Goal: Information Seeking & Learning: Learn about a topic

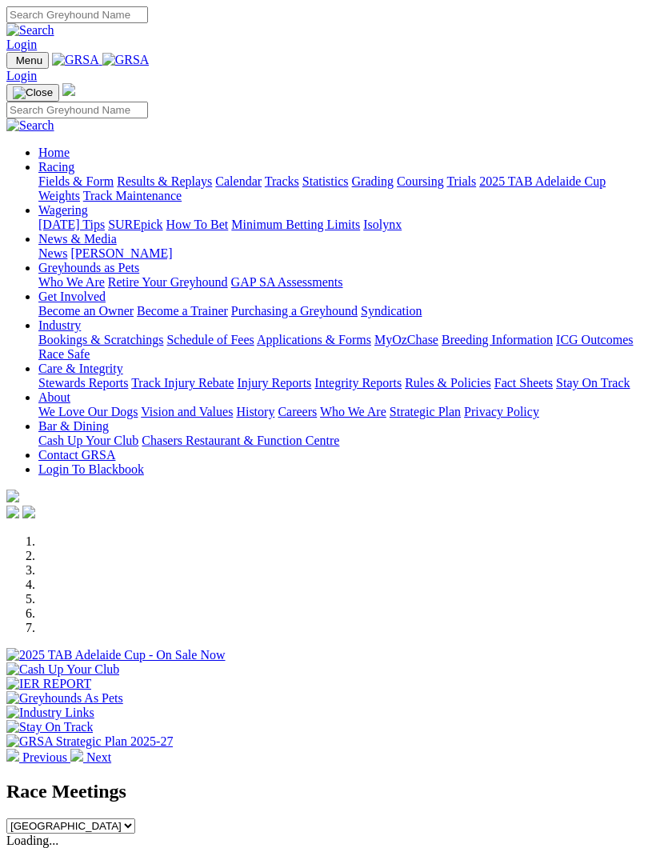
scroll to position [152, 0]
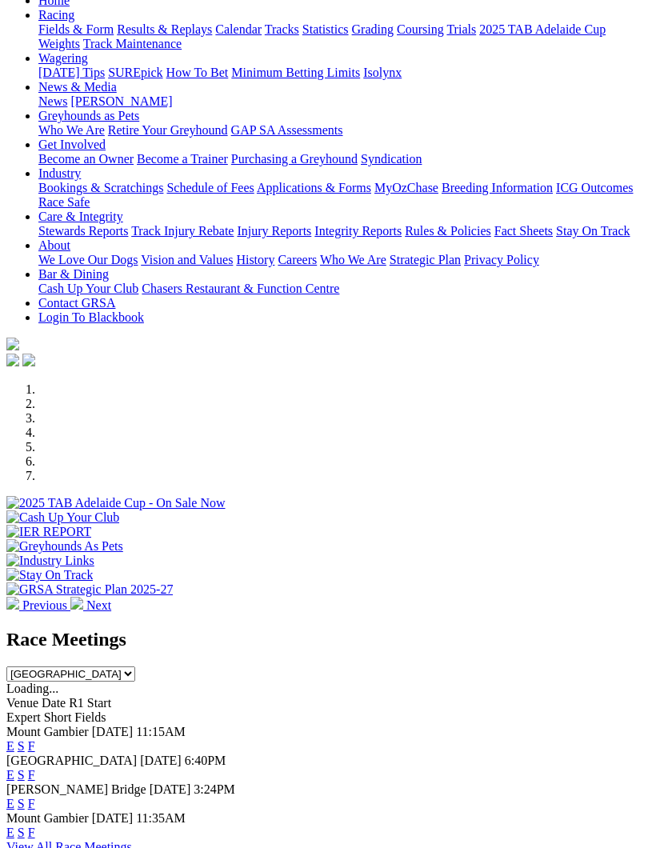
click at [35, 826] on link "F" at bounding box center [31, 833] width 7 height 14
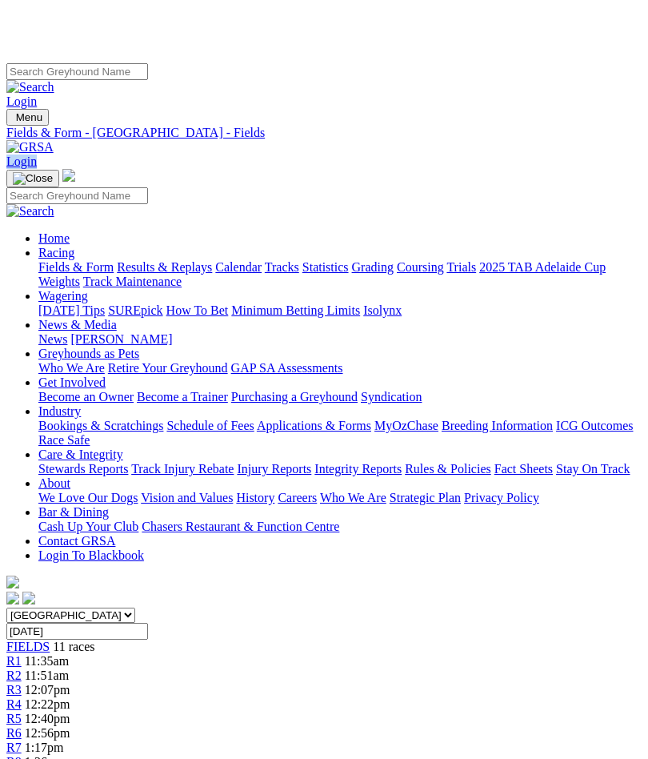
scroll to position [0, 20]
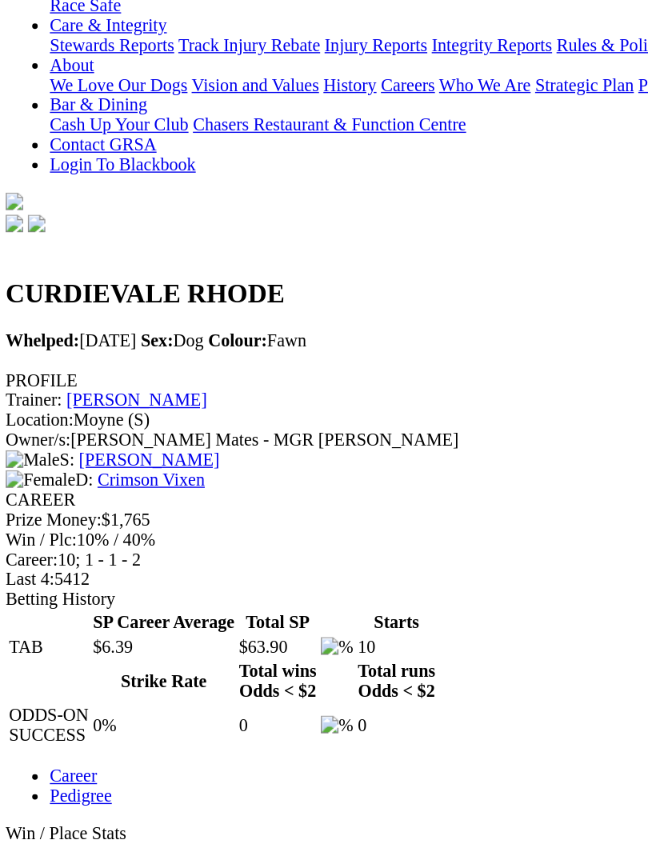
scroll to position [144, 0]
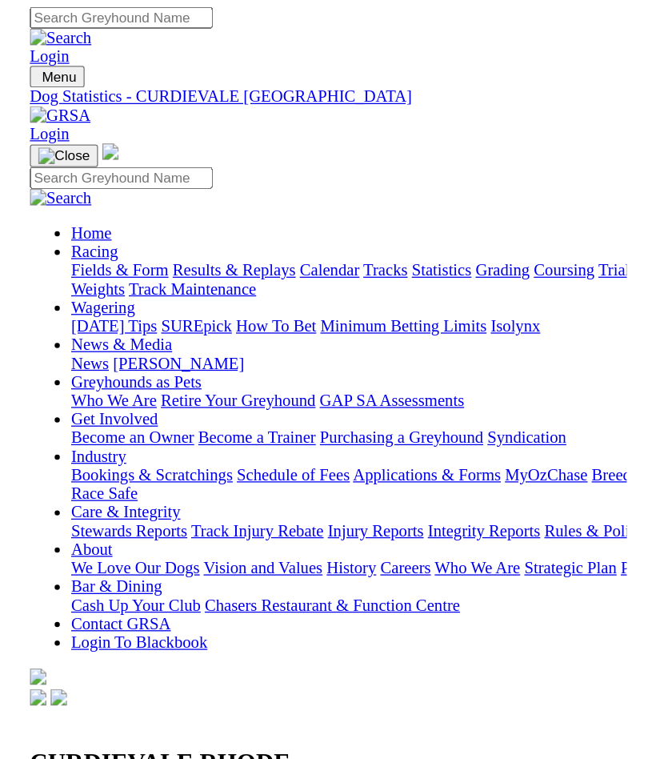
scroll to position [0, 0]
